Goal: Information Seeking & Learning: Learn about a topic

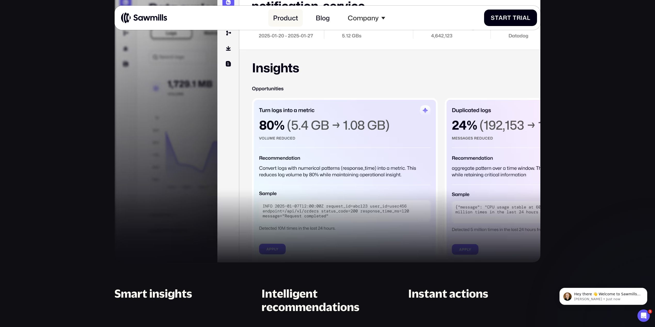
click at [287, 21] on link "Product" at bounding box center [285, 18] width 35 height 18
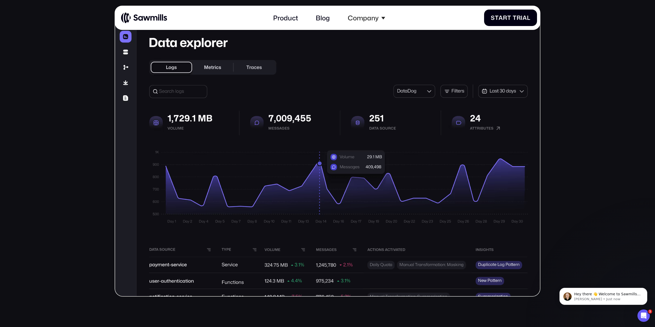
scroll to position [218, 0]
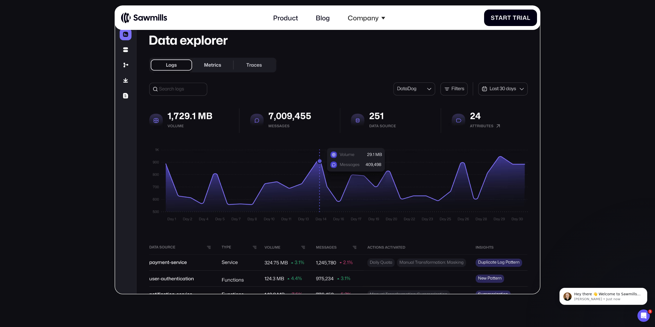
click at [111, 138] on section "Telemetry management, perfected. AI-powered control of your telemetry data S t …" at bounding box center [327, 231] width 655 height 859
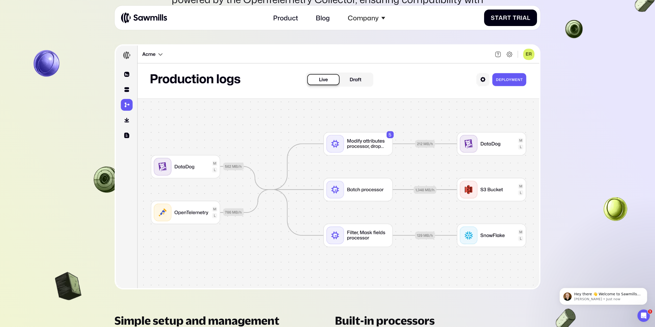
scroll to position [2029, 0]
